Goal: Task Accomplishment & Management: Manage account settings

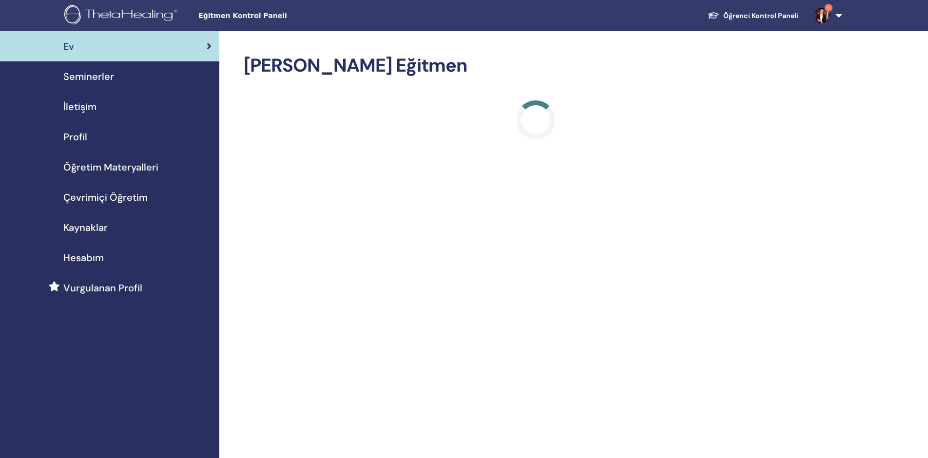
click at [95, 74] on font "Seminerler" at bounding box center [88, 76] width 51 height 13
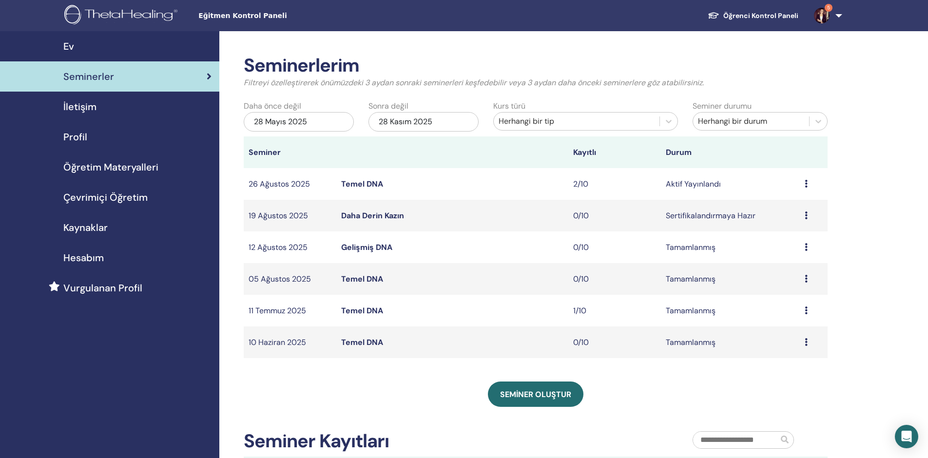
click at [360, 183] on font "Temel DNA" at bounding box center [362, 184] width 42 height 10
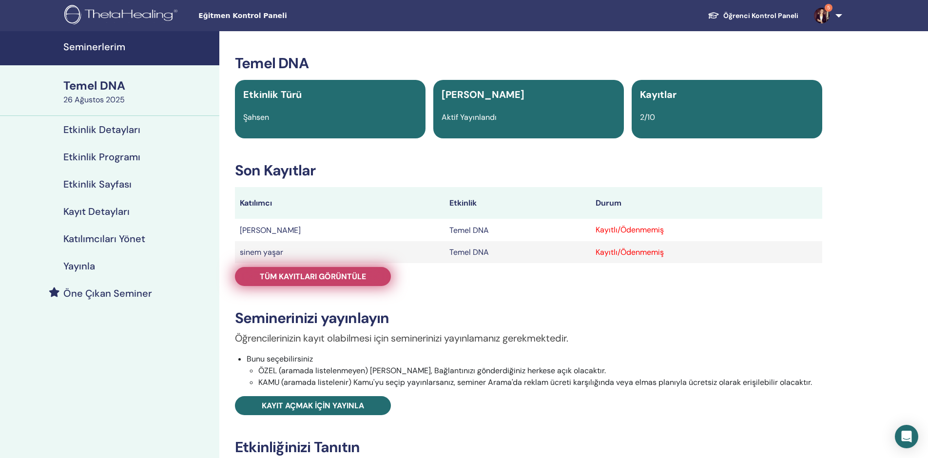
click at [362, 275] on font "Tüm kayıtları görüntüle" at bounding box center [313, 277] width 106 height 10
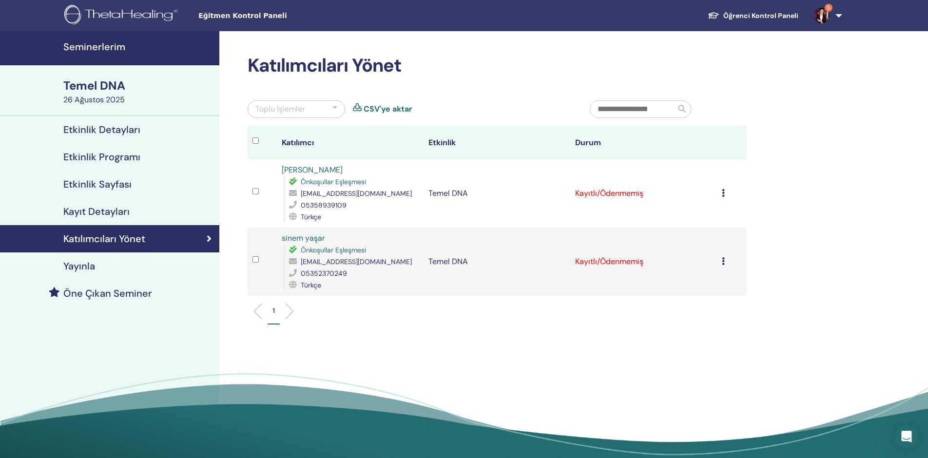
click at [722, 192] on icon at bounding box center [723, 193] width 3 height 8
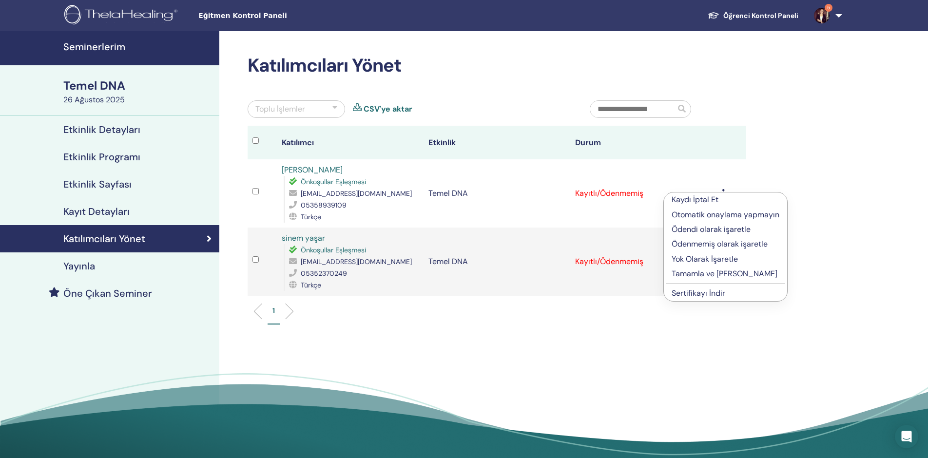
click at [717, 229] on font "Ödendi olarak işaretle" at bounding box center [711, 229] width 79 height 10
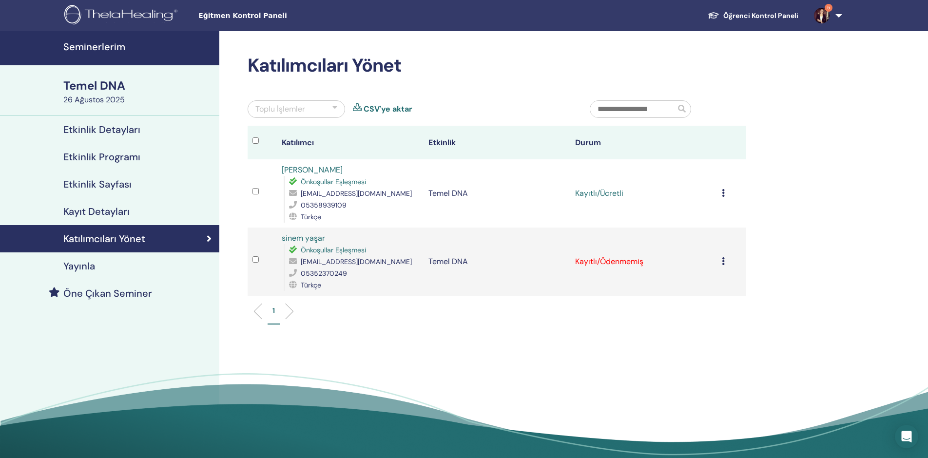
click at [723, 262] on icon at bounding box center [723, 261] width 3 height 8
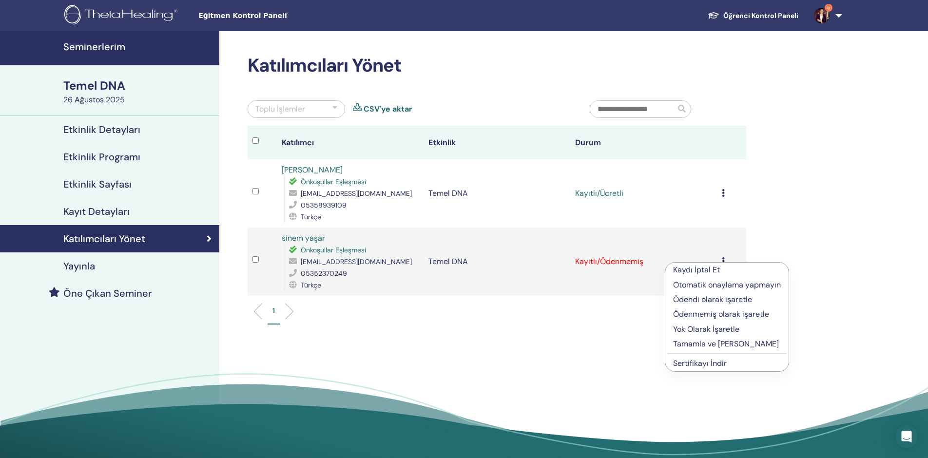
click at [707, 299] on font "Ödendi olarak işaretle" at bounding box center [712, 299] width 79 height 10
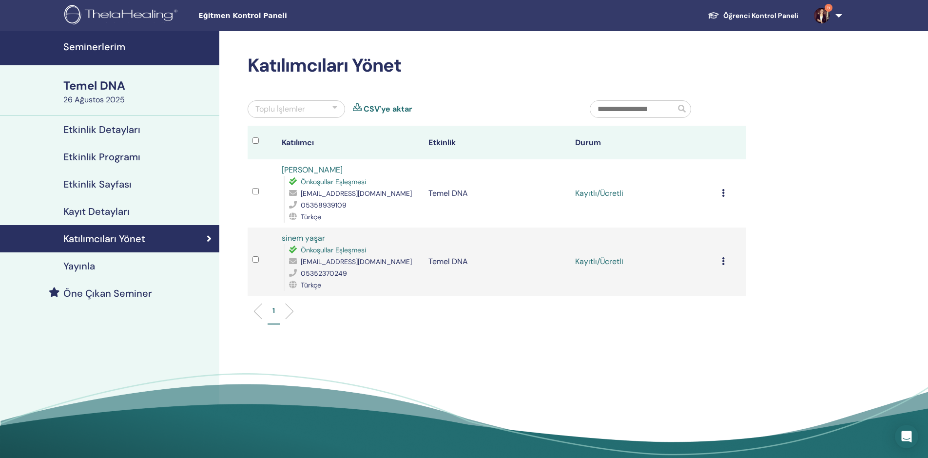
click at [724, 192] on icon at bounding box center [723, 193] width 3 height 8
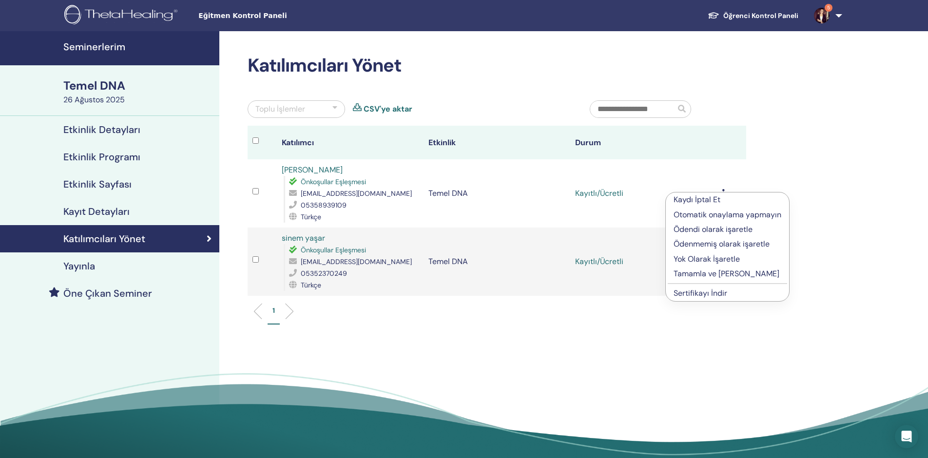
click at [702, 274] on font "Tamamla ve [PERSON_NAME]" at bounding box center [727, 274] width 106 height 10
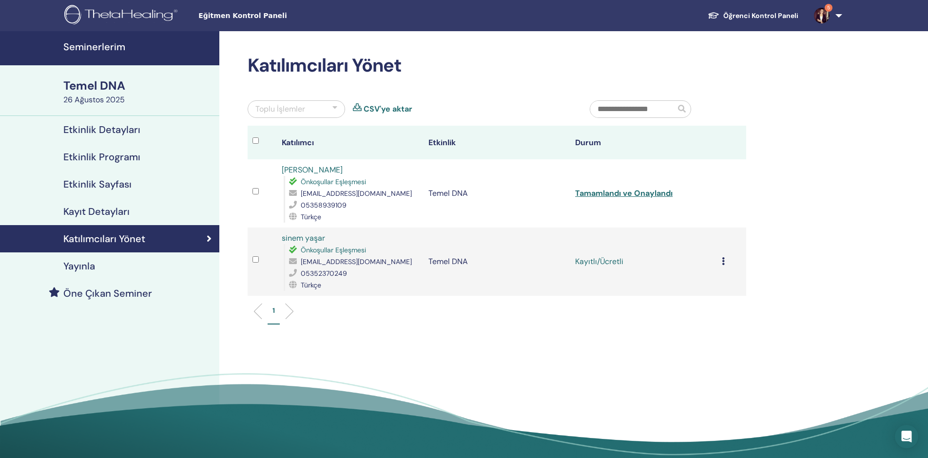
click at [722, 262] on icon at bounding box center [723, 261] width 3 height 8
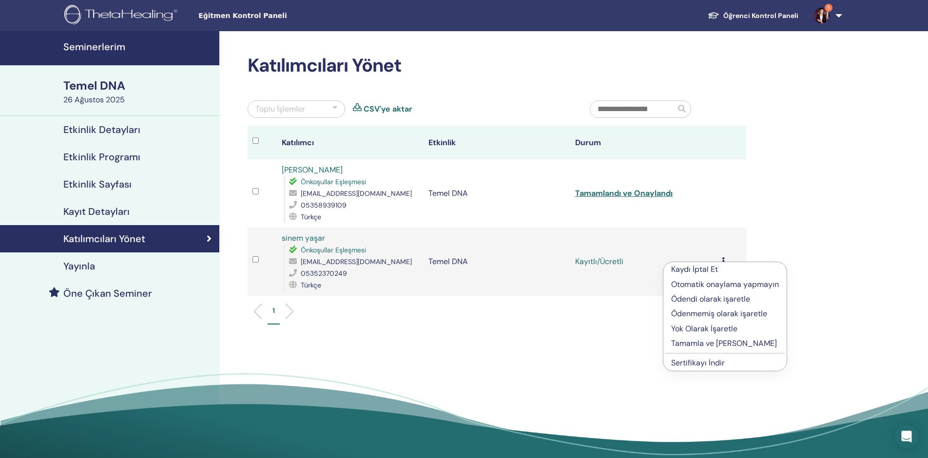
click at [707, 342] on font "Tamamla ve Onayla" at bounding box center [724, 343] width 106 height 10
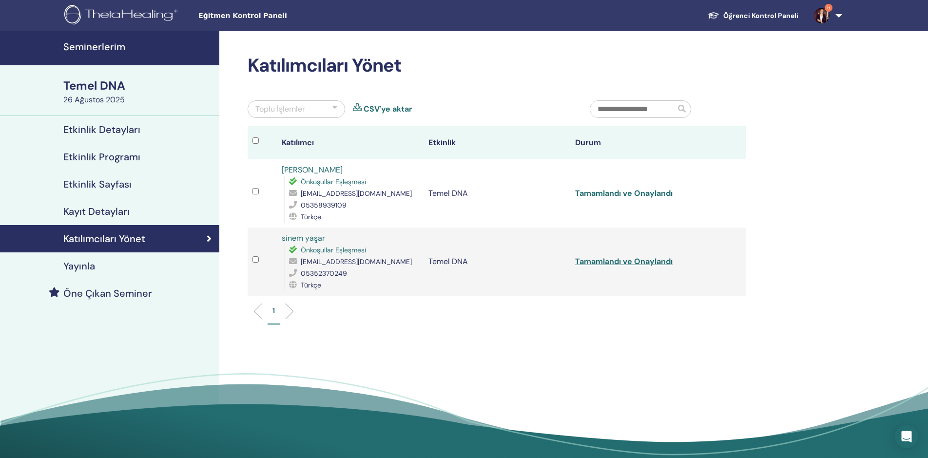
click at [644, 193] on font "Tamamlandı ve Onaylandı" at bounding box center [623, 193] width 97 height 10
click at [639, 263] on font "Tamamlandı ve Onaylandı" at bounding box center [623, 261] width 97 height 10
